Goal: Information Seeking & Learning: Find contact information

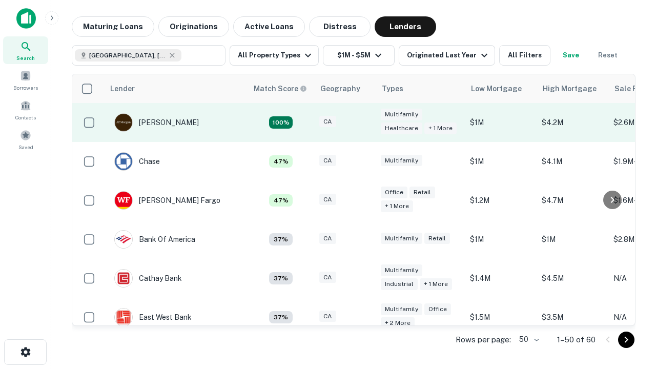
click at [364, 122] on div "CA" at bounding box center [344, 123] width 51 height 14
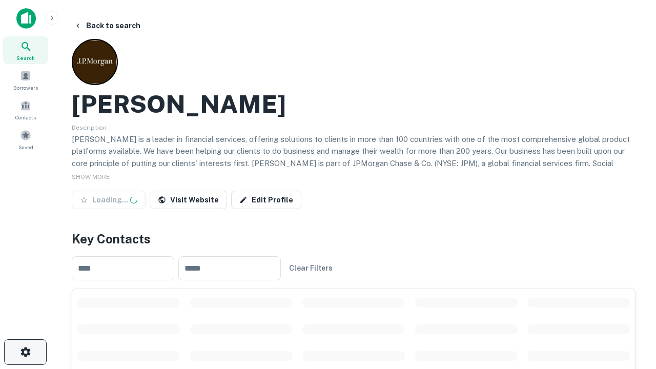
click at [25, 352] on icon "button" at bounding box center [25, 352] width 12 height 12
